Goal: Navigation & Orientation: Find specific page/section

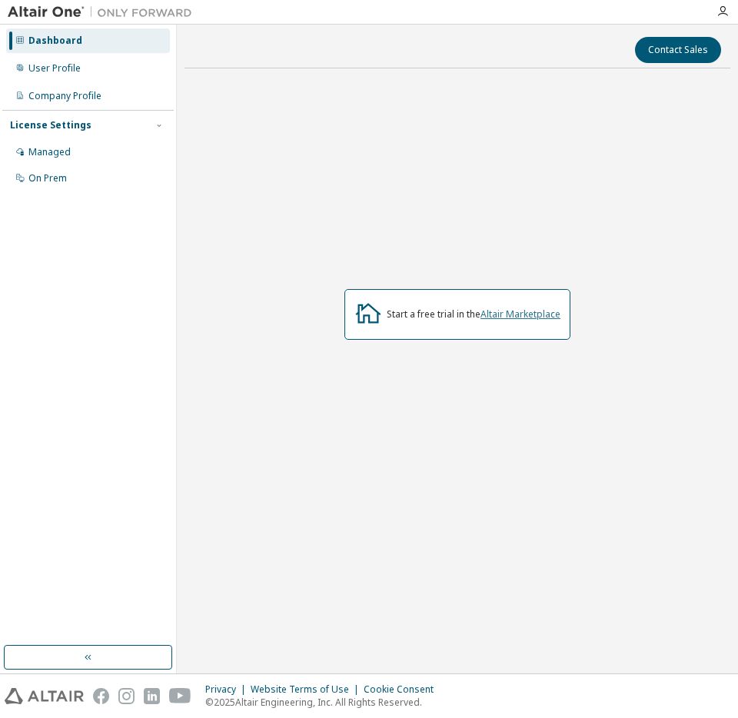
click at [487, 318] on link "Altair Marketplace" at bounding box center [521, 314] width 80 height 13
